Goal: Task Accomplishment & Management: Manage account settings

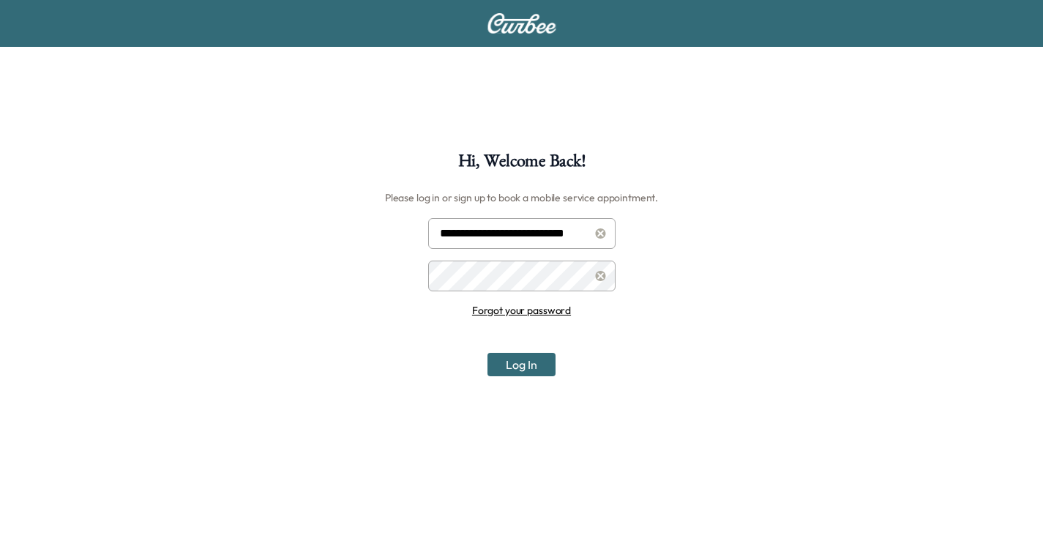
click at [485, 237] on input "**********" at bounding box center [521, 233] width 187 height 31
type input "**********"
click at [510, 359] on button "Log In" at bounding box center [521, 364] width 68 height 23
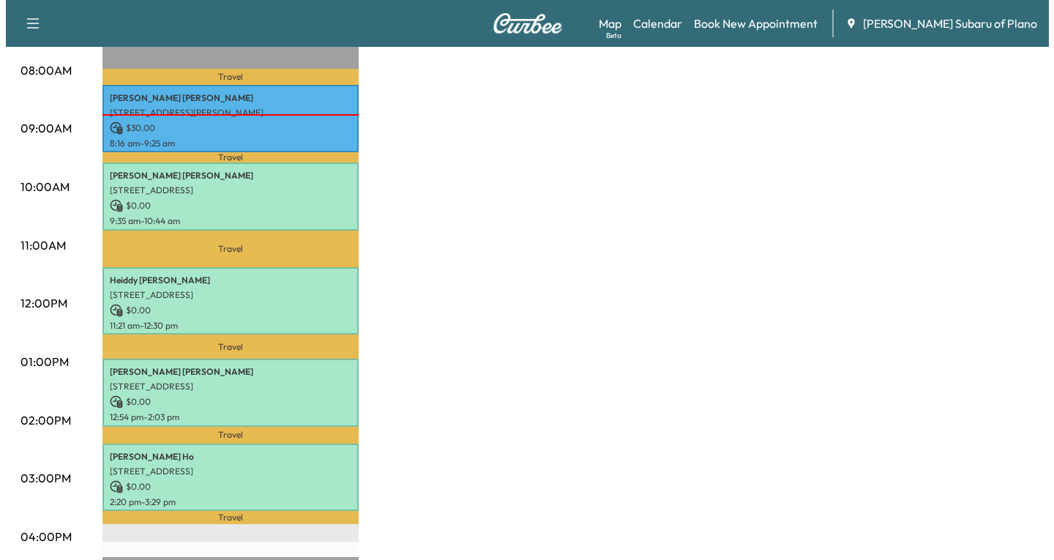
scroll to position [439, 0]
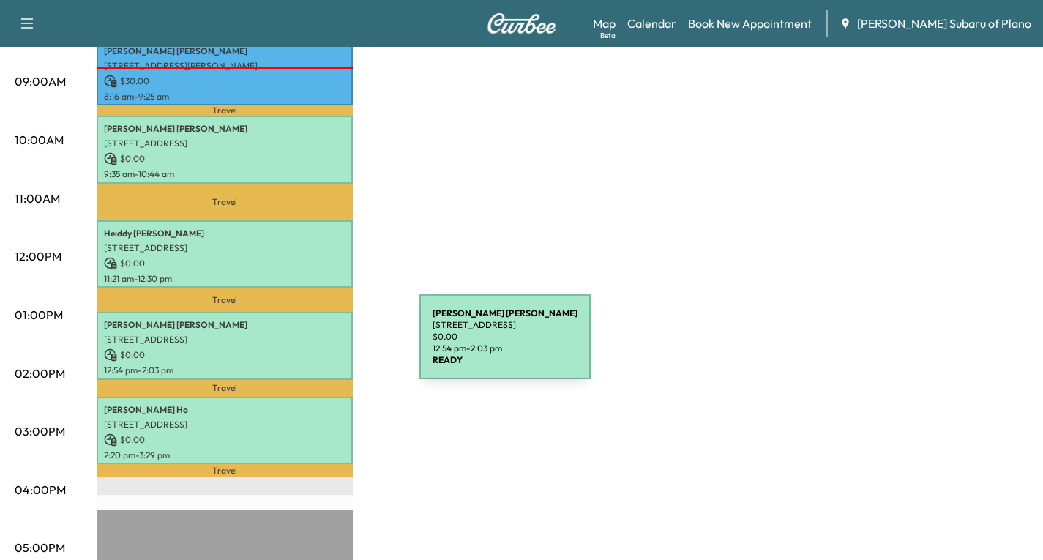
click at [310, 348] on p "$ 0.00" at bounding box center [225, 354] width 242 height 13
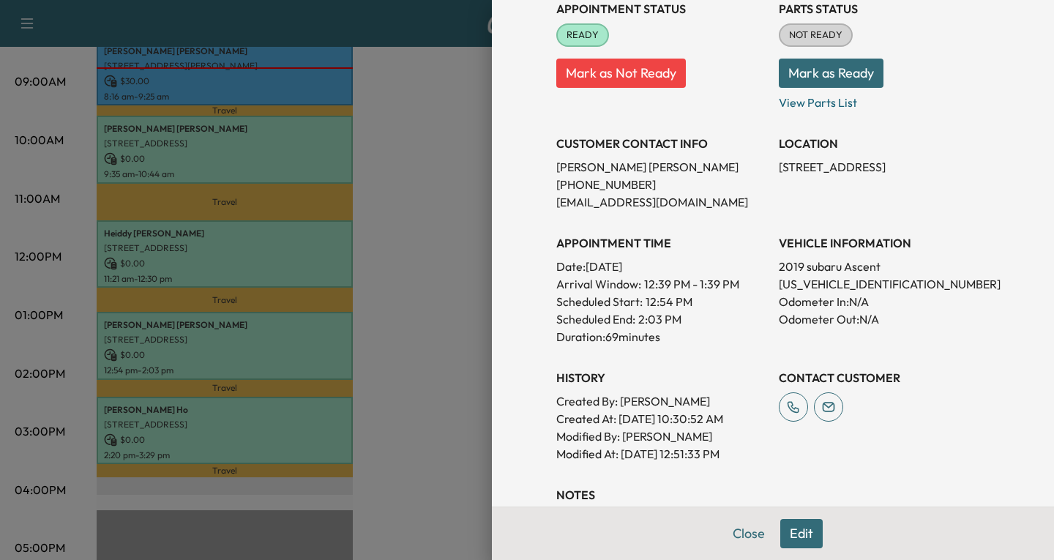
scroll to position [220, 0]
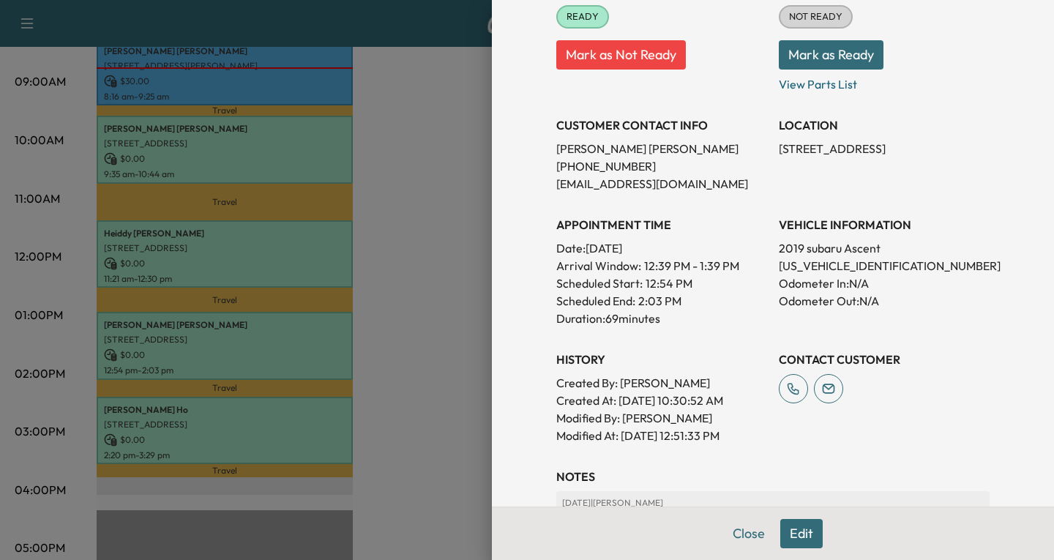
click at [784, 536] on button "Edit" at bounding box center [801, 533] width 42 height 29
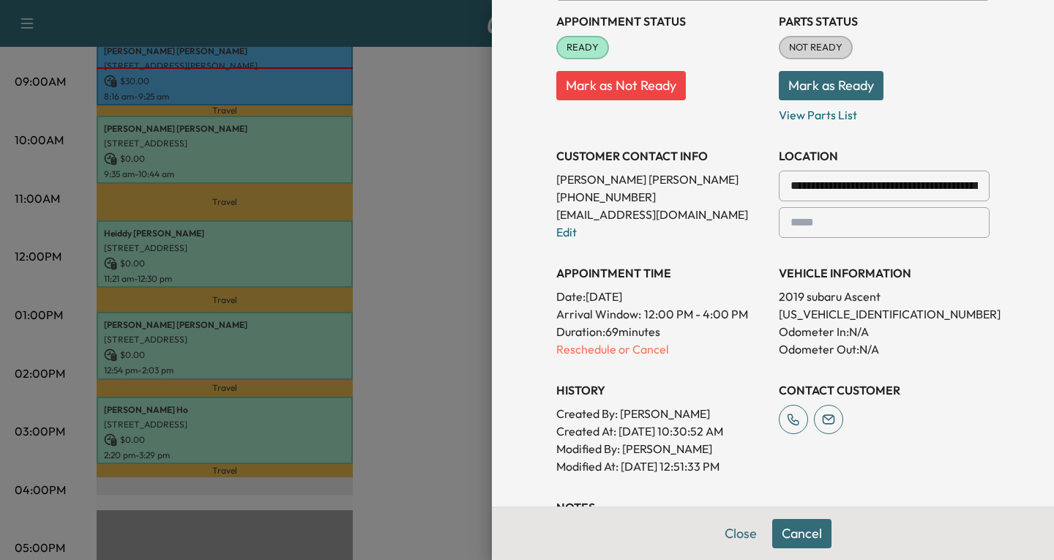
scroll to position [250, 0]
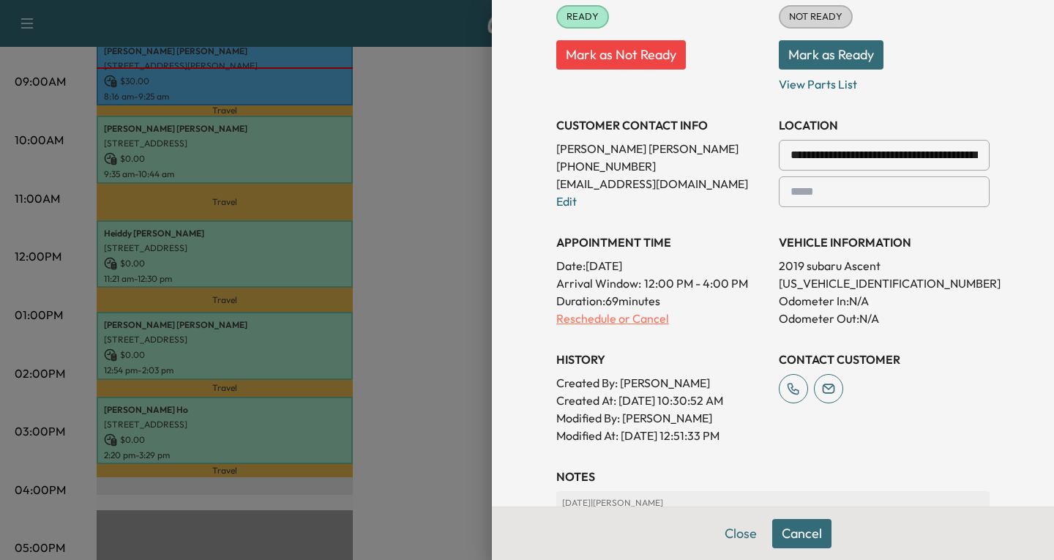
click at [578, 317] on p "Reschedule or Cancel" at bounding box center [661, 319] width 211 height 18
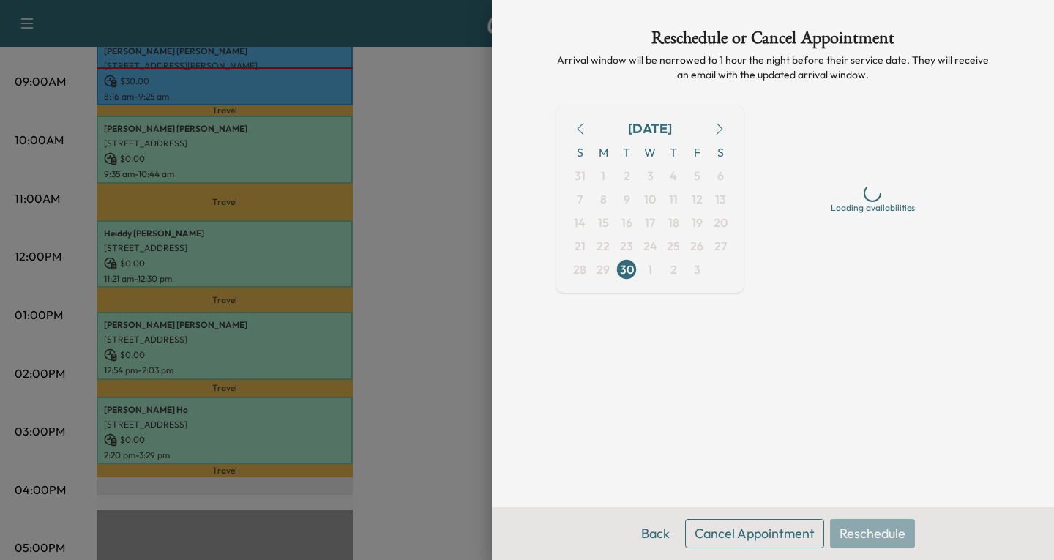
scroll to position [0, 0]
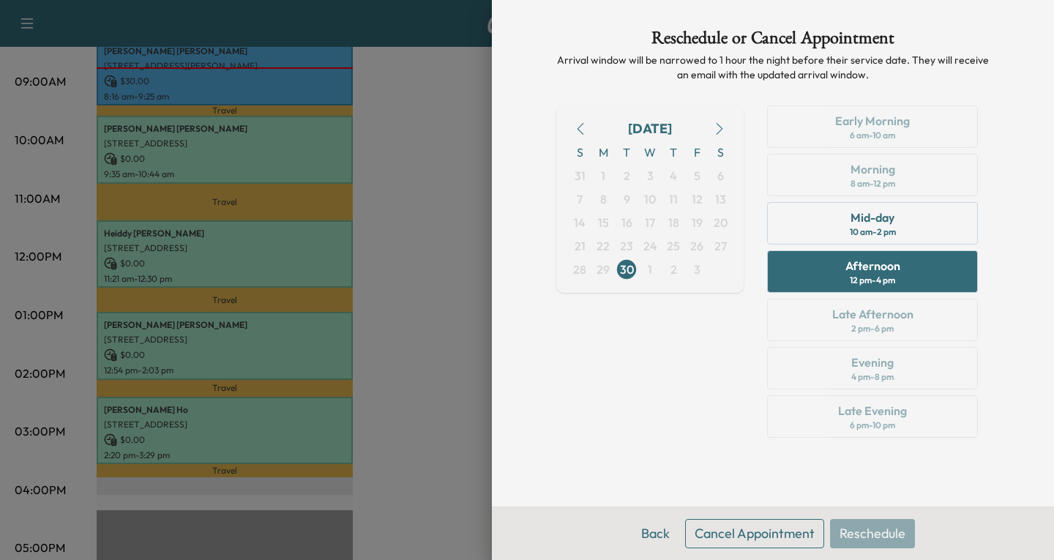
click at [722, 128] on icon "button" at bounding box center [720, 129] width 7 height 12
click at [646, 174] on span "1" at bounding box center [649, 175] width 23 height 23
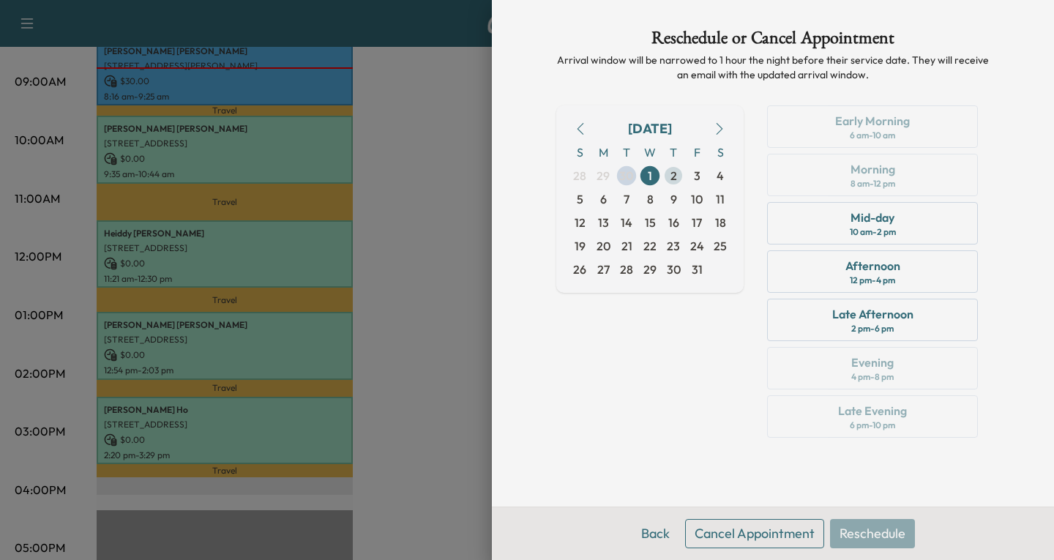
click at [680, 179] on span "2" at bounding box center [673, 175] width 23 height 23
click at [916, 178] on div "Morning 8 am - 12 pm" at bounding box center [872, 175] width 211 height 42
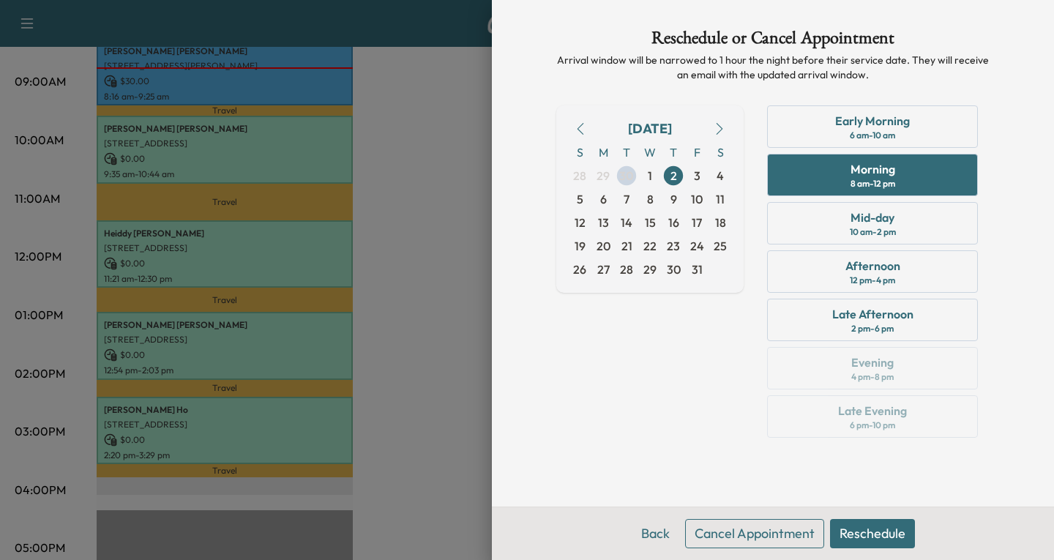
click at [876, 529] on button "Reschedule" at bounding box center [872, 533] width 85 height 29
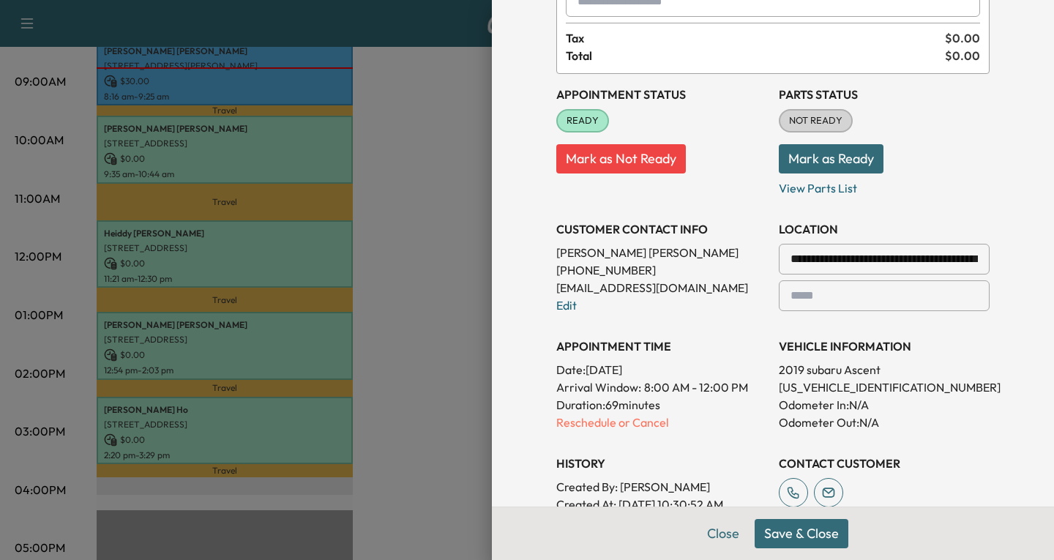
click at [792, 534] on button "Save & Close" at bounding box center [802, 533] width 94 height 29
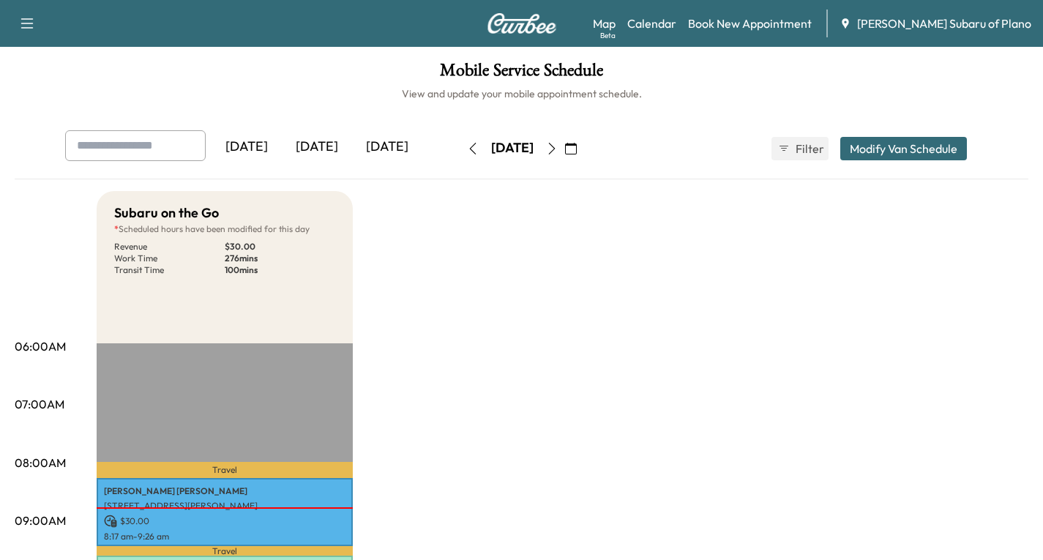
click at [577, 145] on icon "button" at bounding box center [571, 149] width 12 height 12
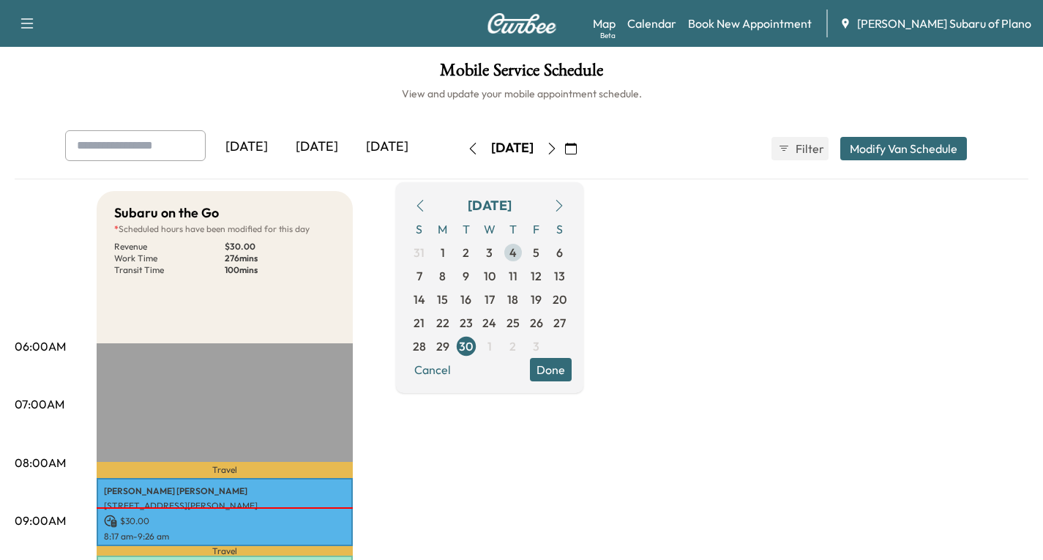
click at [525, 250] on span "4" at bounding box center [512, 252] width 23 height 23
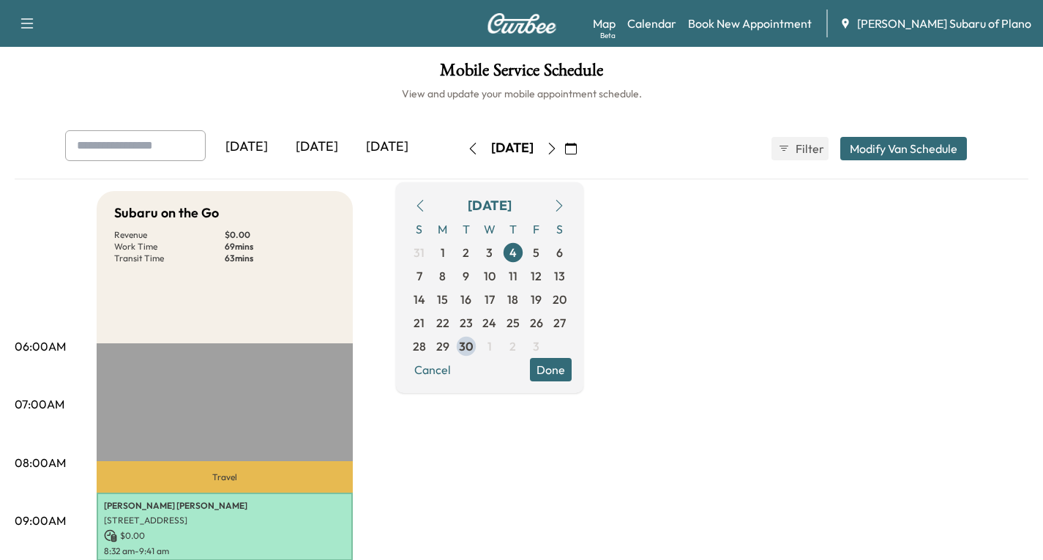
click at [577, 149] on icon "button" at bounding box center [571, 149] width 12 height 12
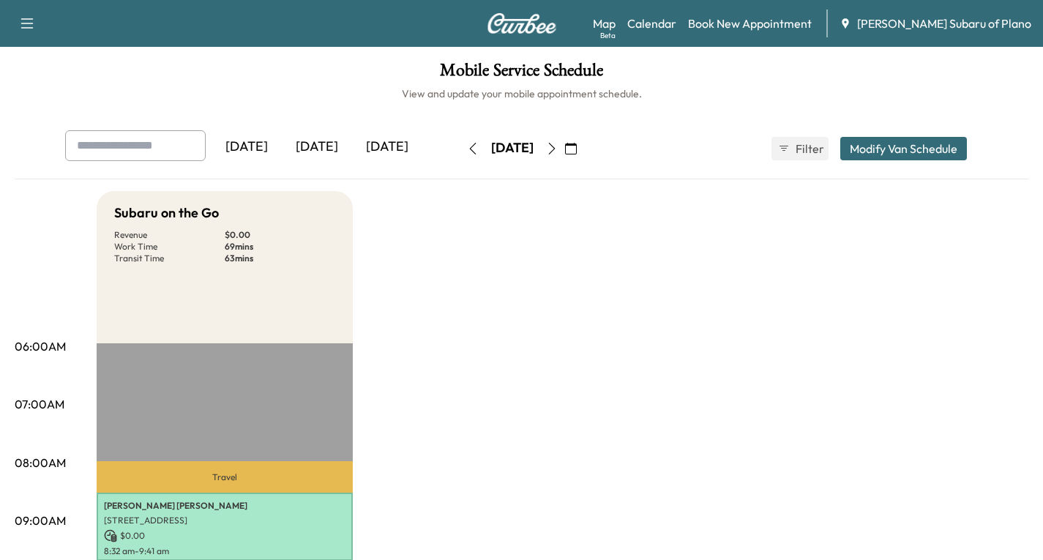
click at [577, 147] on icon "button" at bounding box center [571, 149] width 12 height 12
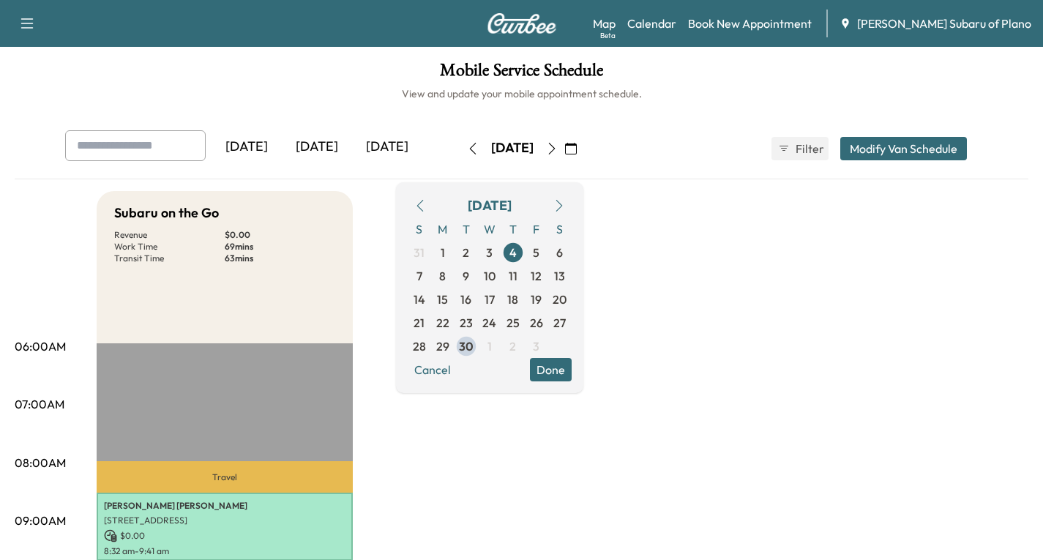
click at [565, 206] on icon "button" at bounding box center [559, 206] width 12 height 12
click at [525, 247] on span "2" at bounding box center [512, 252] width 23 height 23
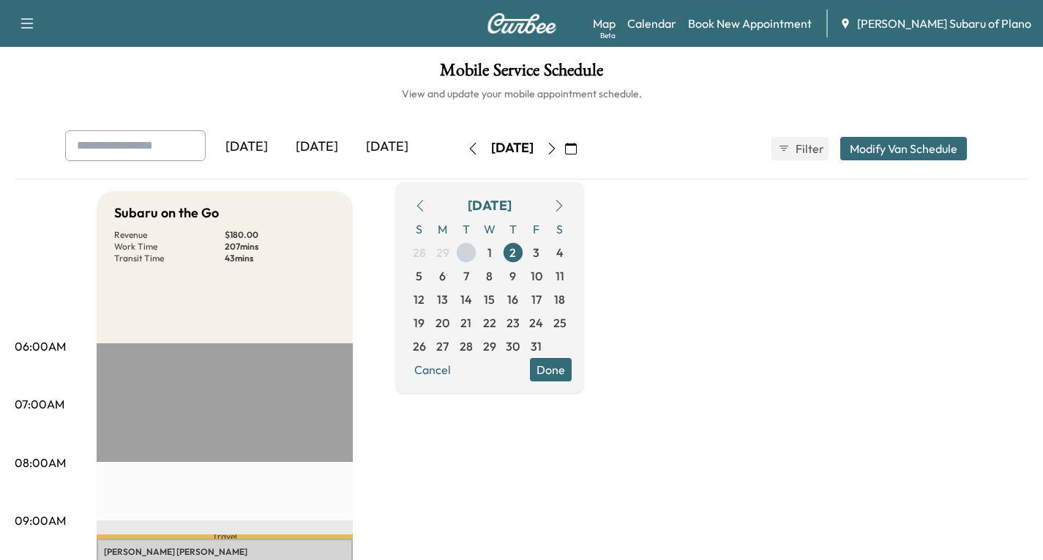
click at [23, 18] on icon "button" at bounding box center [27, 24] width 18 height 18
click at [34, 85] on button "Log Out" at bounding box center [51, 82] width 55 height 23
